Goal: Find specific page/section: Find specific page/section

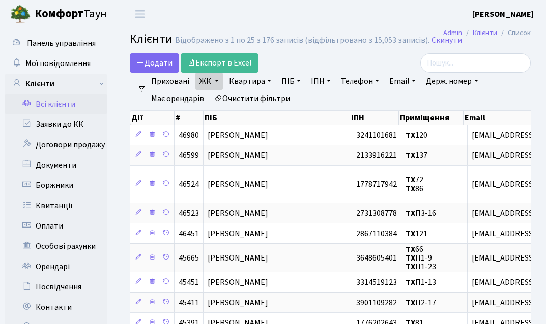
select select "25"
click at [257, 82] on link "Квартира" at bounding box center [250, 81] width 50 height 17
click at [316, 54] on div "Додати Експорт в Excel" at bounding box center [261, 62] width 262 height 19
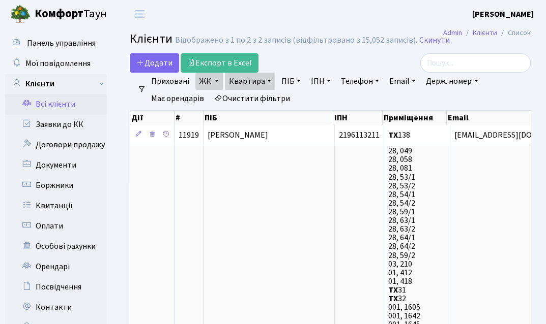
click at [262, 79] on link "Квартира" at bounding box center [250, 81] width 50 height 17
type input "1"
click at [297, 63] on div "Додати Експорт в Excel" at bounding box center [261, 62] width 262 height 19
click at [72, 110] on link "Всі клієнти" at bounding box center [56, 104] width 102 height 20
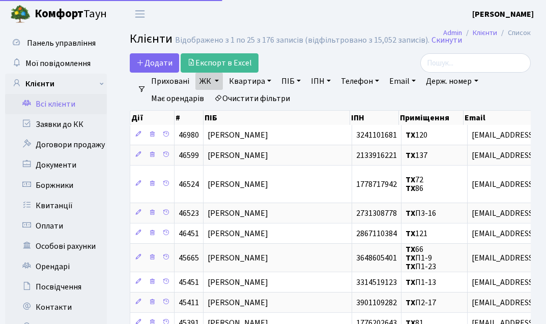
select select "25"
